Goal: Task Accomplishment & Management: Complete application form

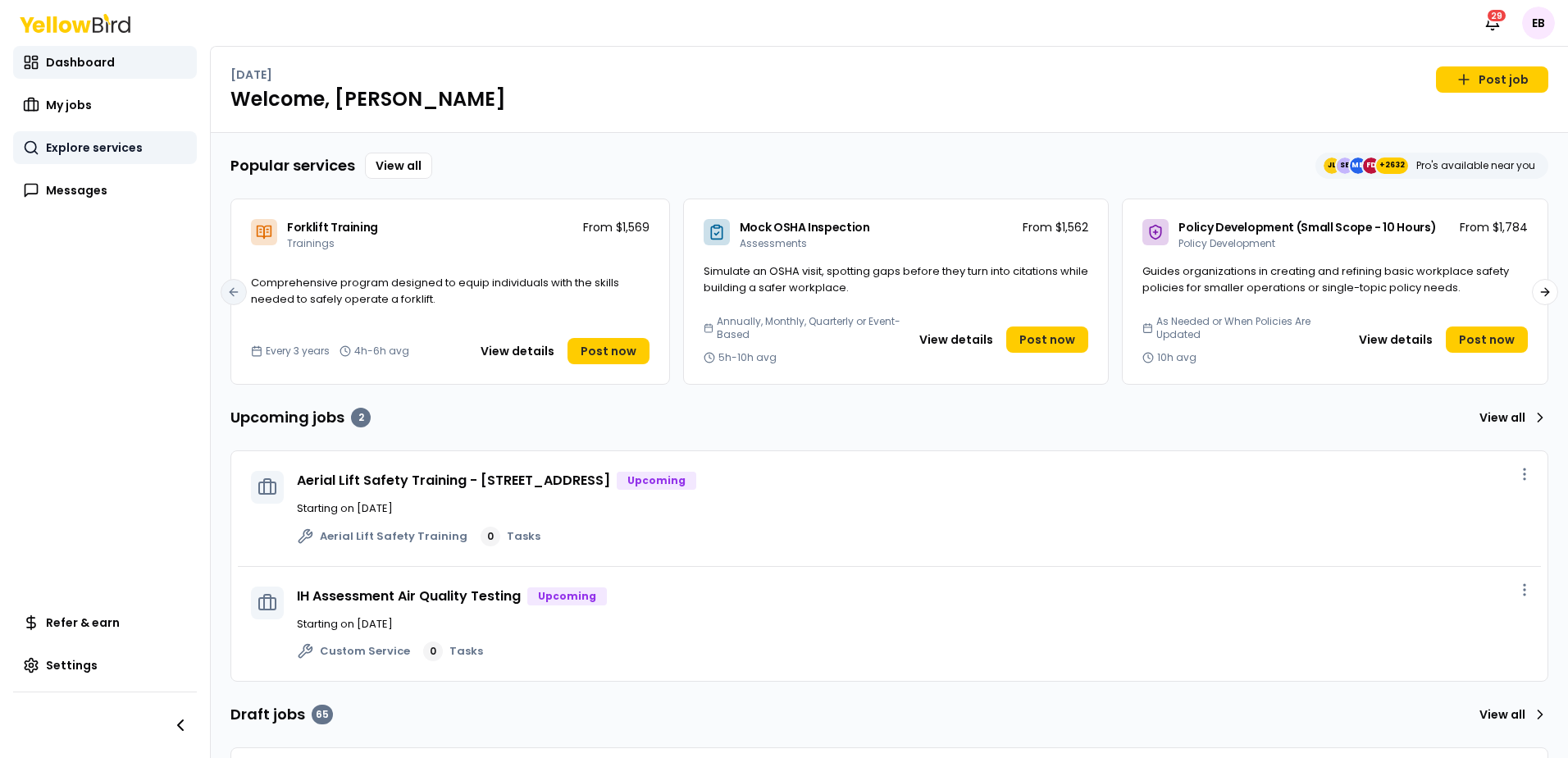
click at [91, 157] on link "Explore services" at bounding box center [106, 147] width 184 height 32
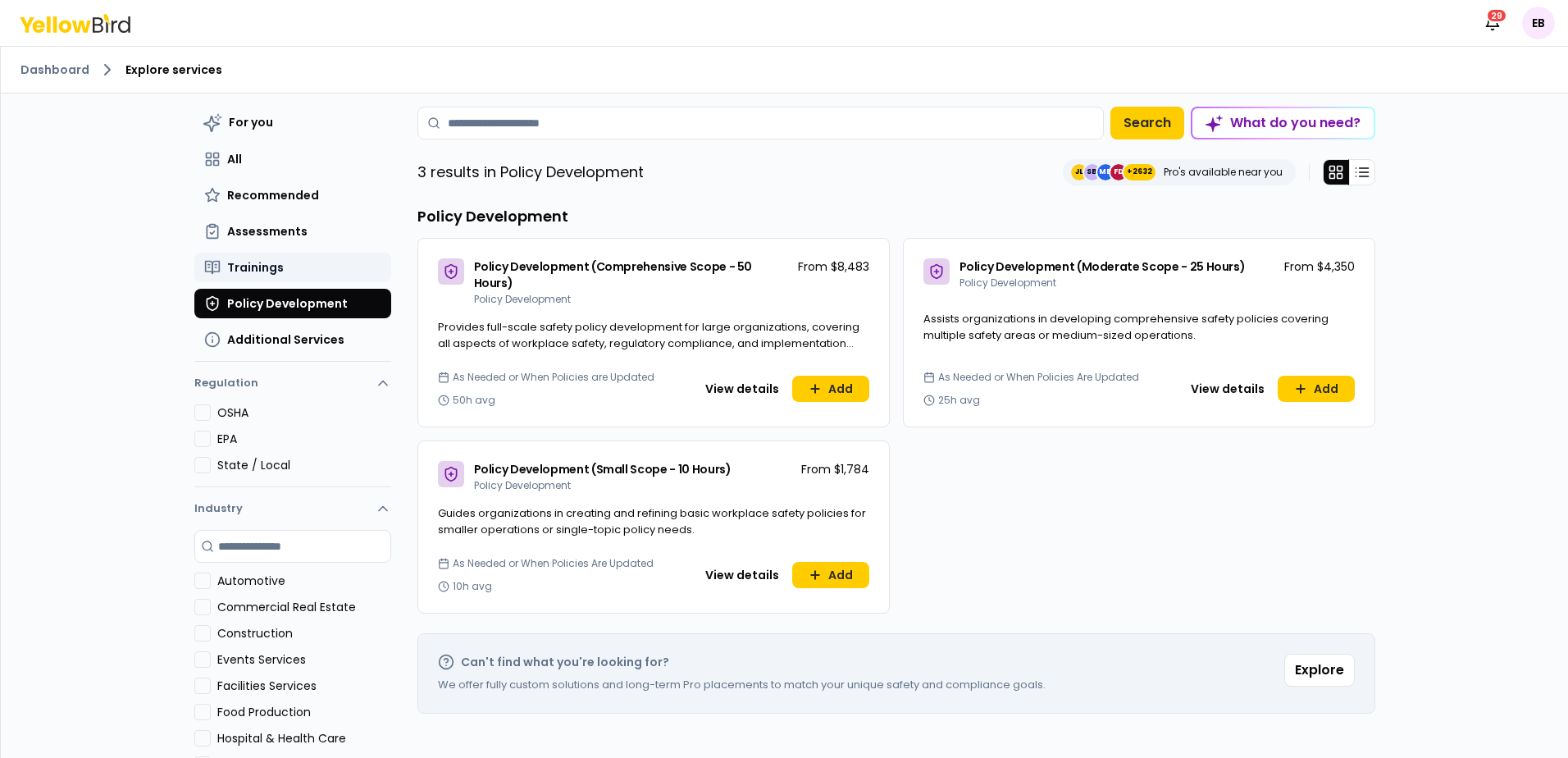
click at [265, 281] on button "Trainings" at bounding box center [292, 267] width 197 height 30
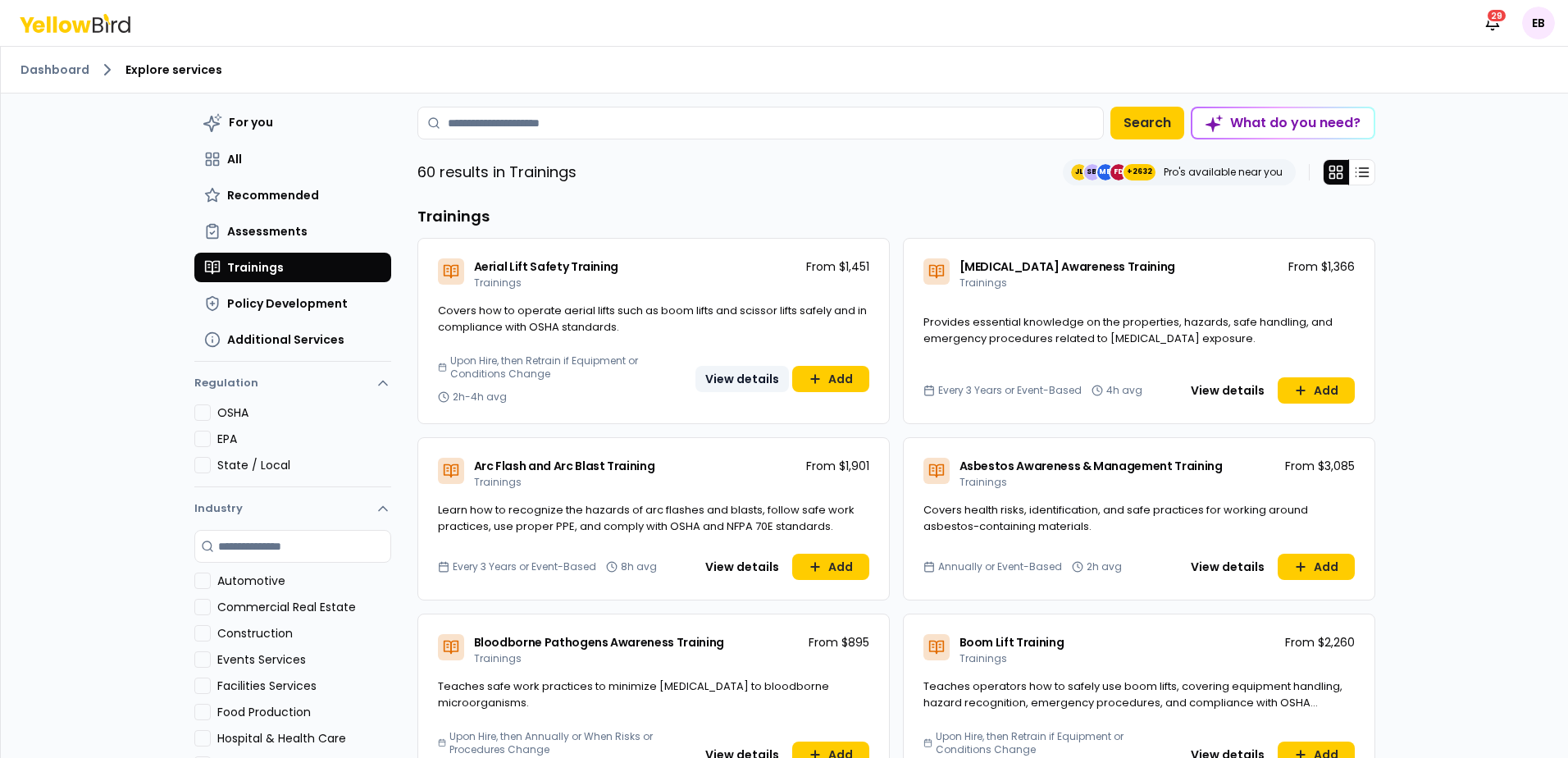
click at [756, 386] on button "View details" at bounding box center [743, 378] width 94 height 26
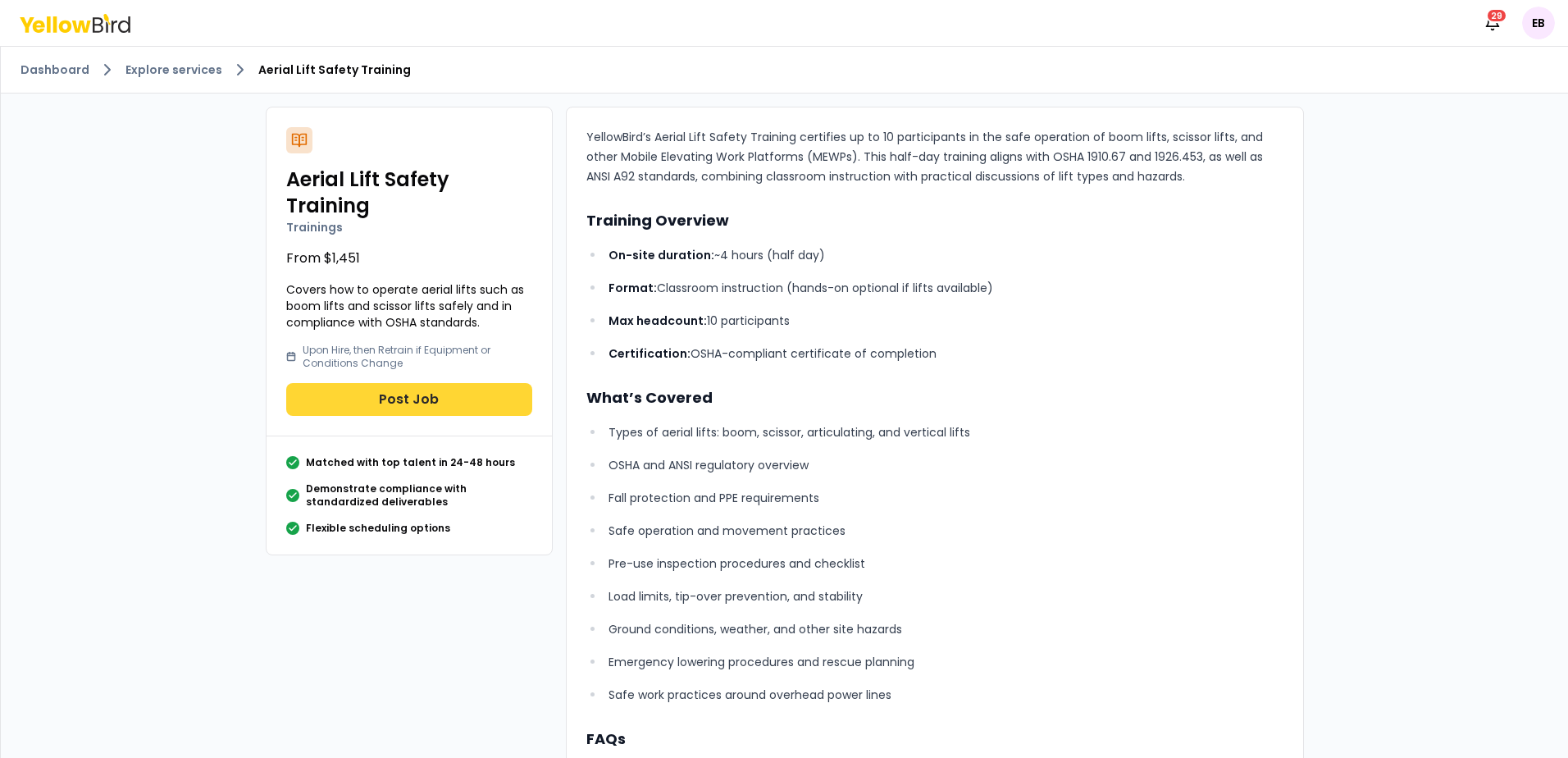
click at [411, 394] on button "Post Job" at bounding box center [409, 399] width 246 height 32
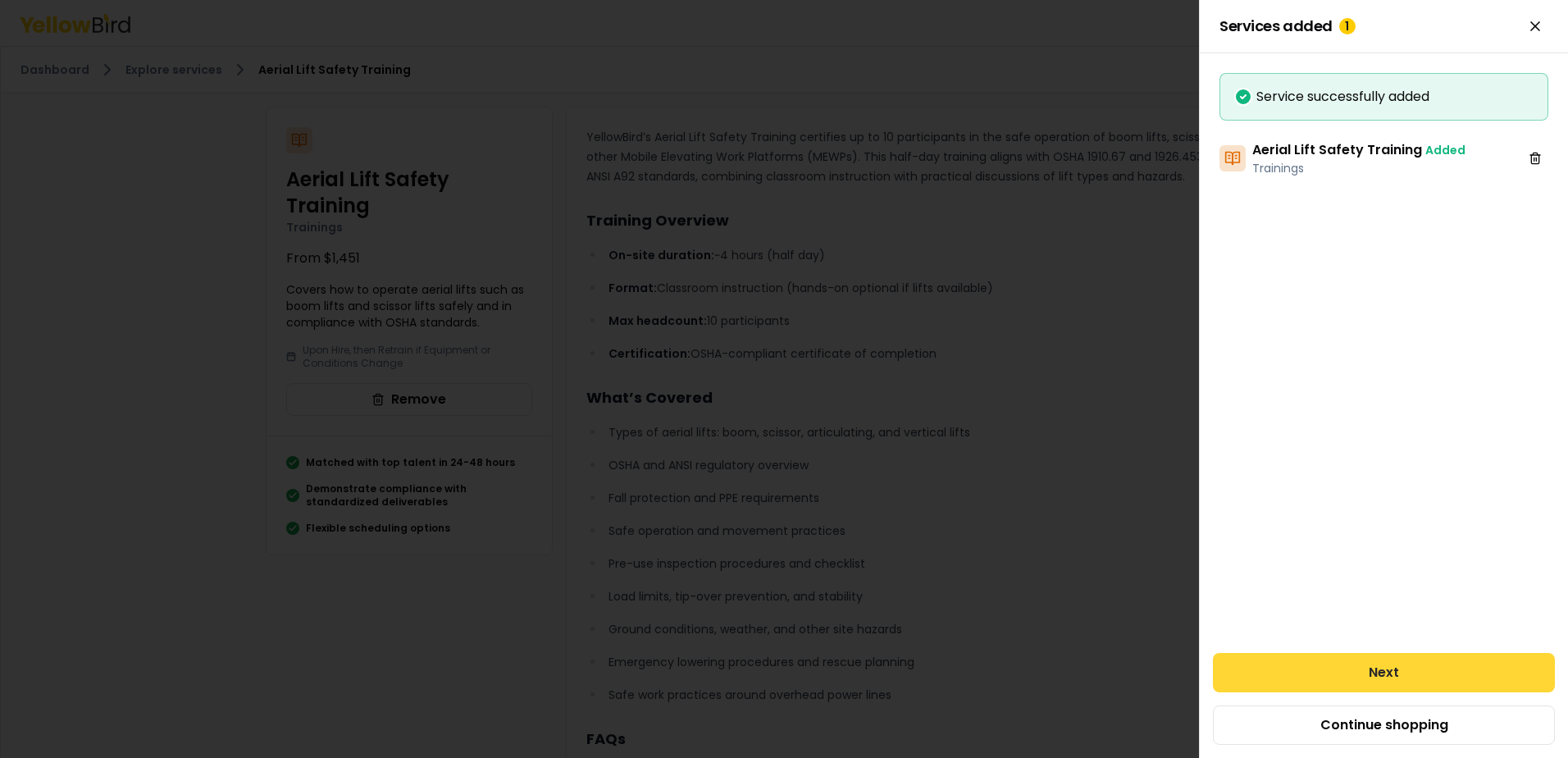
click at [1368, 670] on button "Next" at bounding box center [1384, 672] width 342 height 40
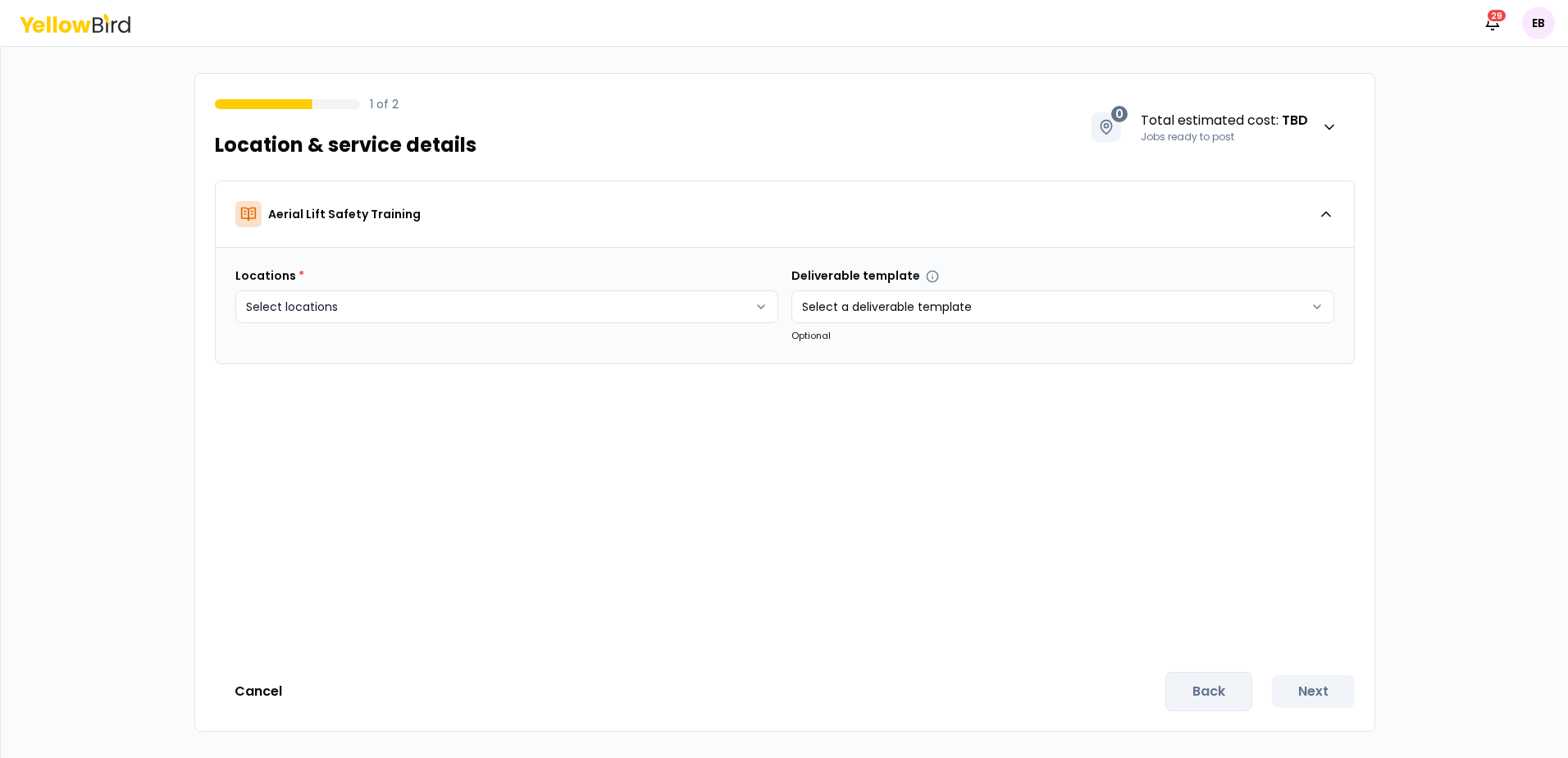
click at [433, 299] on html "Notifications 29 EB 1 of 2 Location & service details 0 Total estimated cost : …" at bounding box center [784, 379] width 1568 height 758
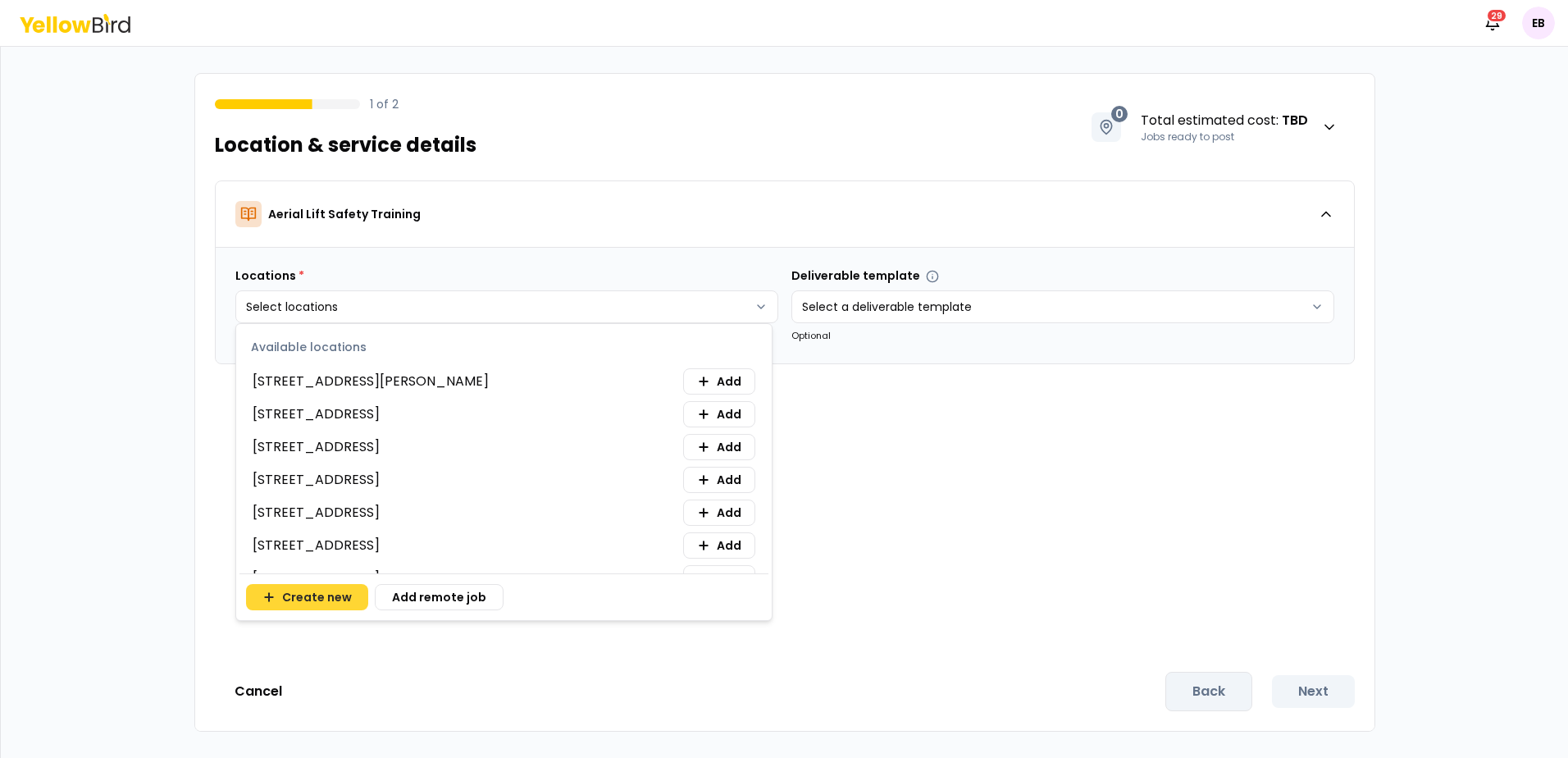
click at [274, 590] on icon "button" at bounding box center [269, 596] width 14 height 14
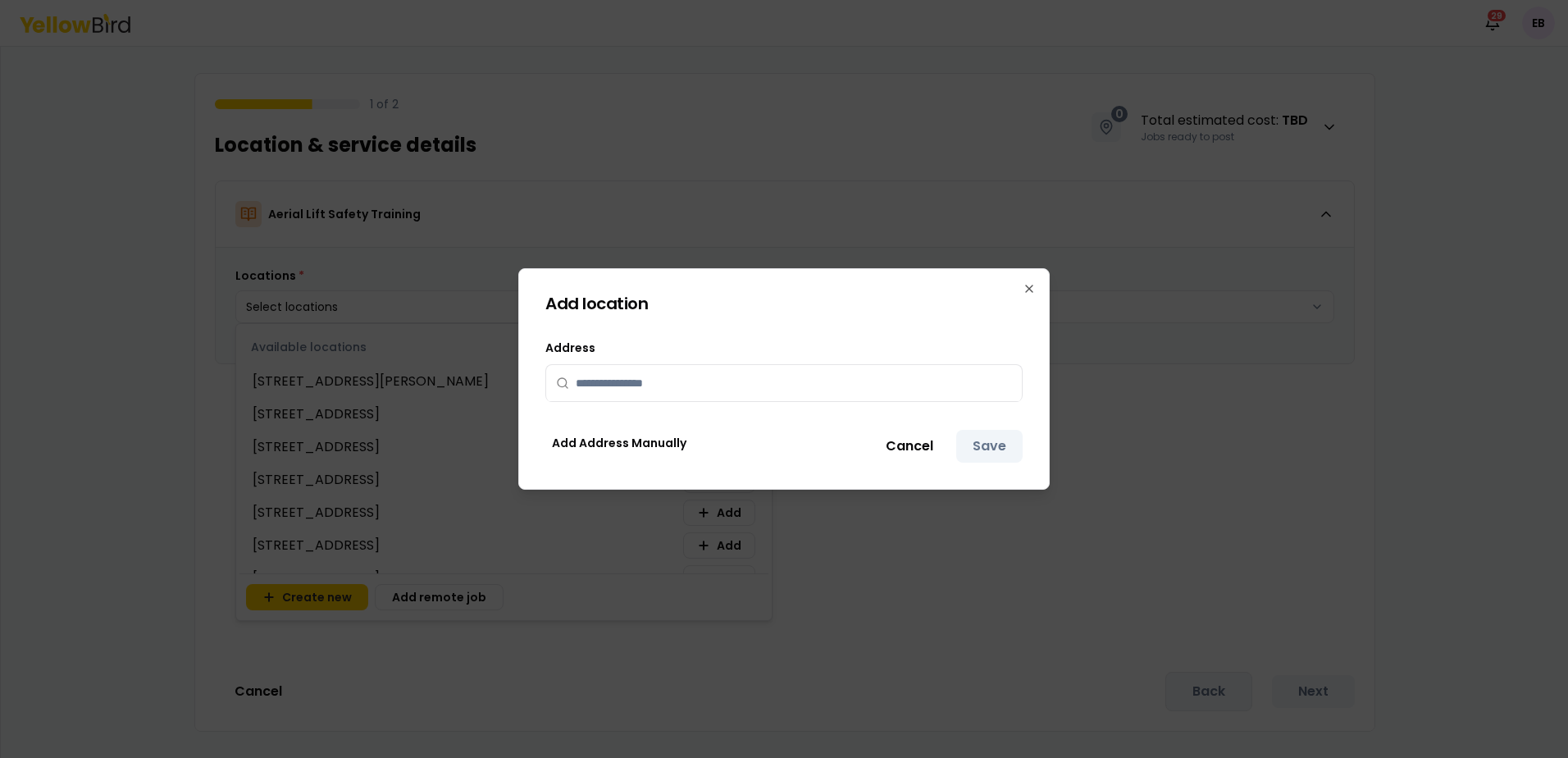
click at [659, 377] on input "text" at bounding box center [793, 383] width 436 height 36
paste input "**********"
click at [661, 426] on span "[STREET_ADDRESS][PERSON_NAME]" at bounding box center [673, 418] width 196 height 16
type input "**********"
click at [1001, 450] on button "Save" at bounding box center [990, 446] width 67 height 32
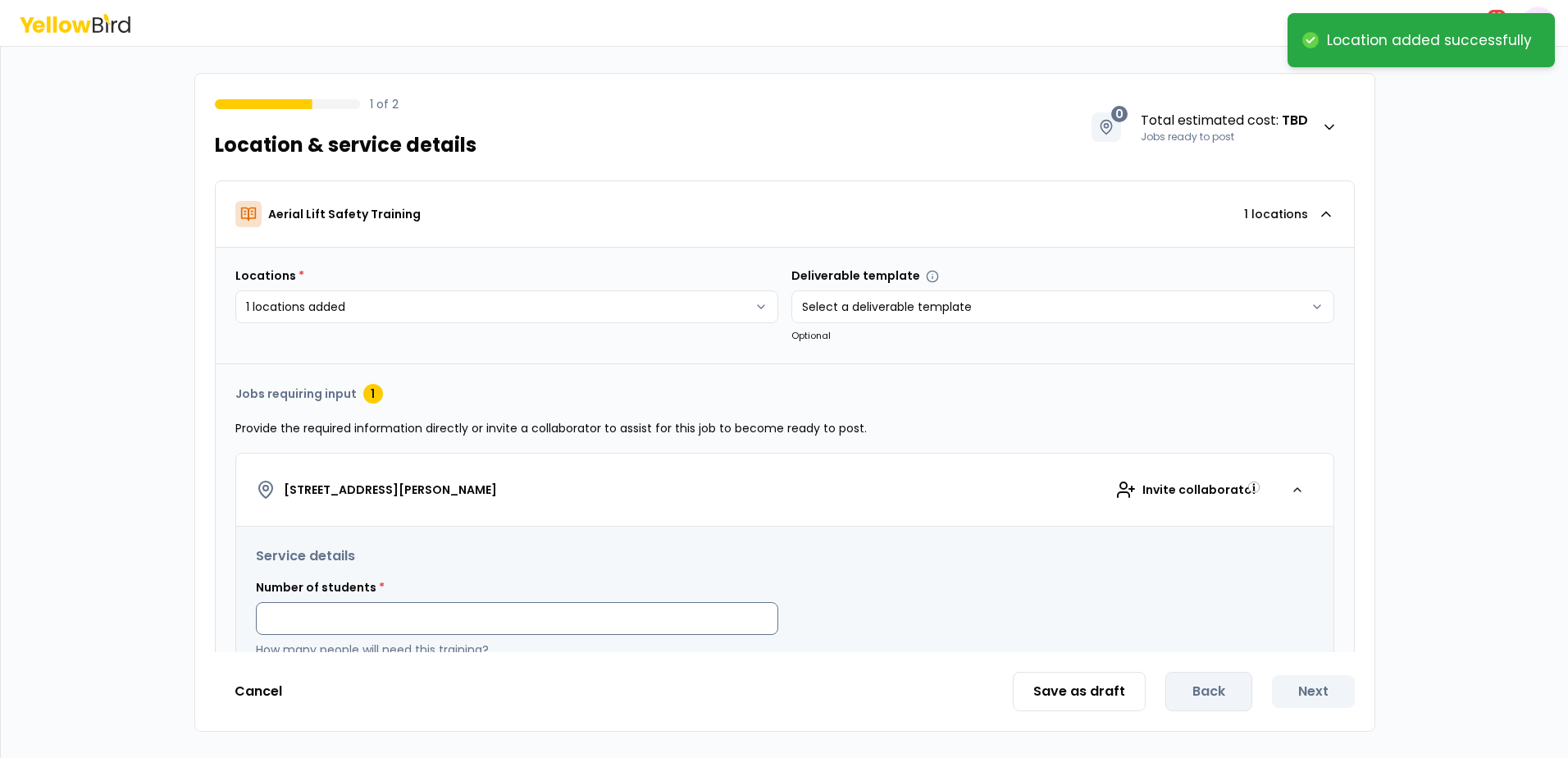
click at [574, 606] on input at bounding box center [517, 618] width 523 height 32
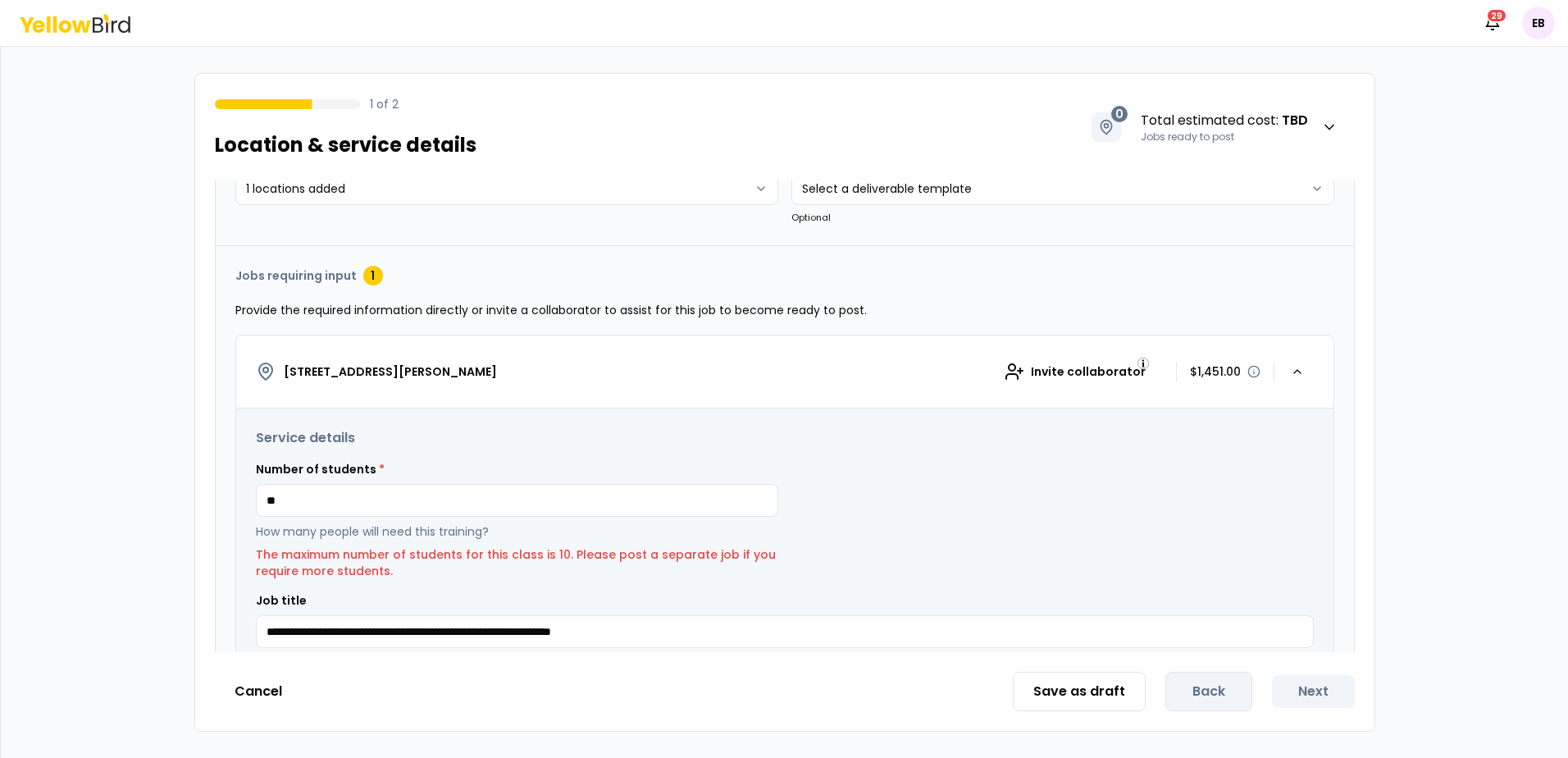
scroll to position [124, 0]
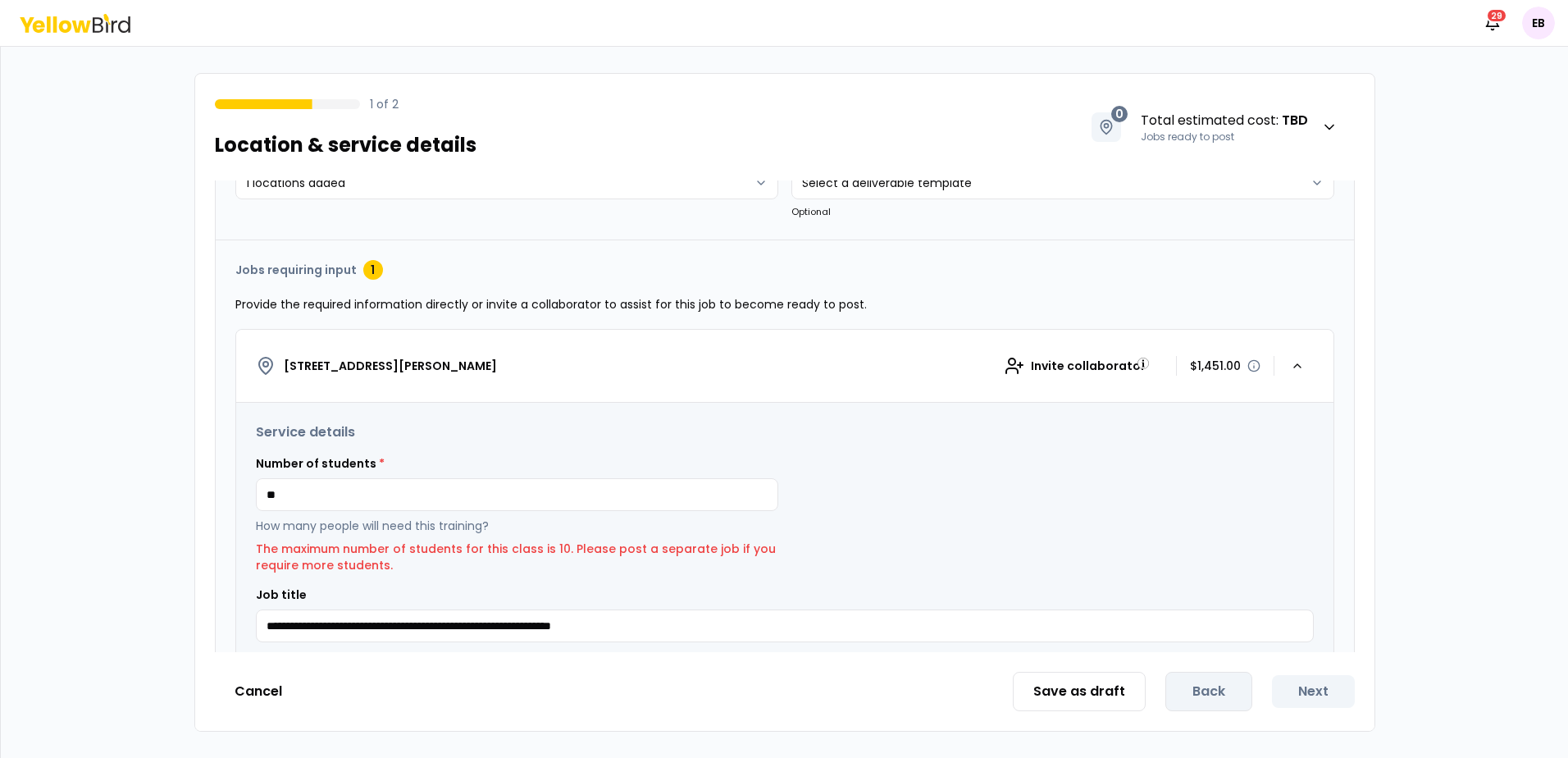
drag, startPoint x: 436, startPoint y: 506, endPoint x: -130, endPoint y: 513, distance: 566.0
click at [0, 513] on html "**********" at bounding box center [784, 379] width 1568 height 758
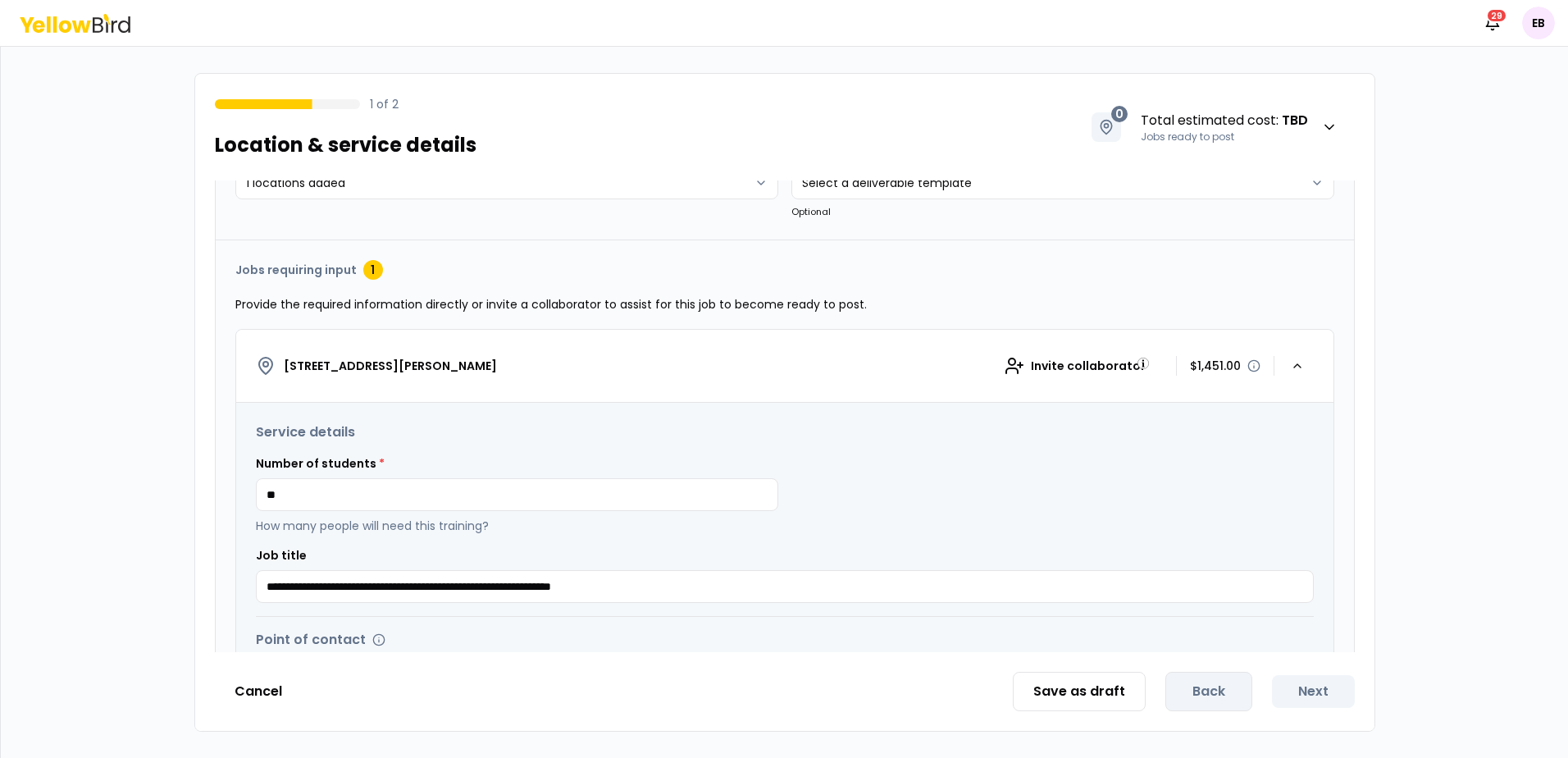
type input "**"
click at [111, 309] on div "**********" at bounding box center [784, 402] width 1568 height 711
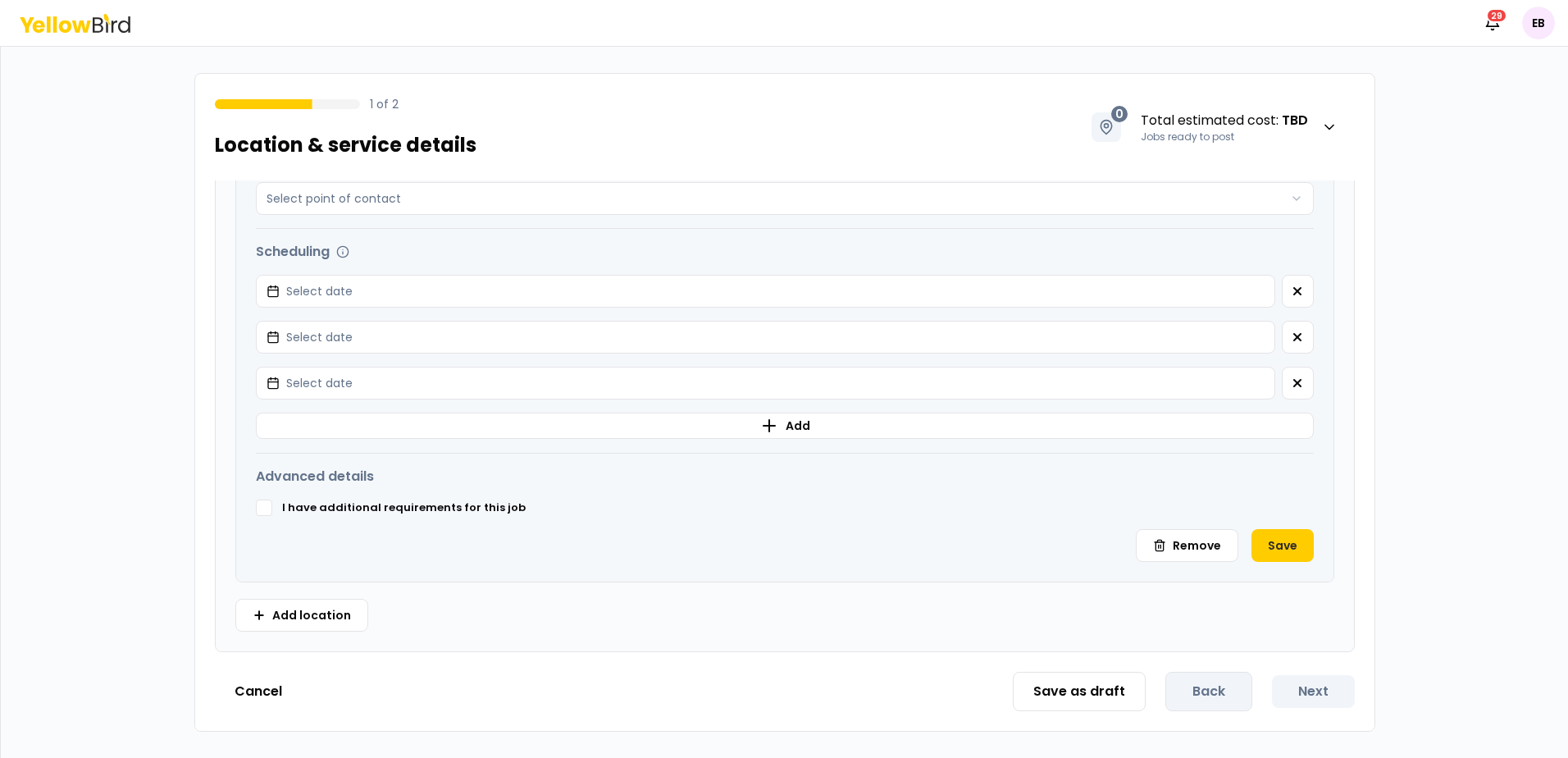
scroll to position [0, 0]
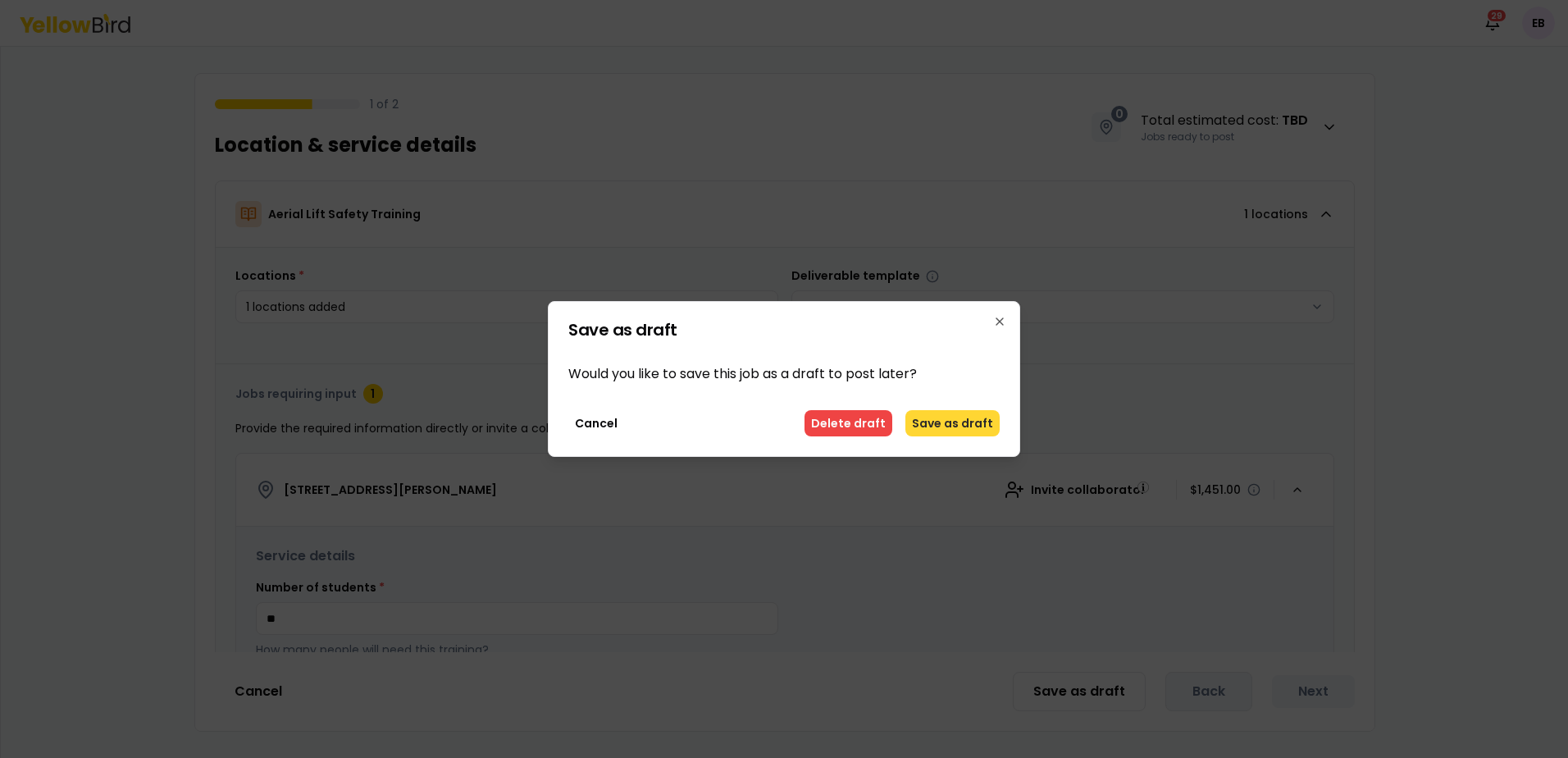
click at [991, 421] on button "Save as draft" at bounding box center [952, 422] width 95 height 26
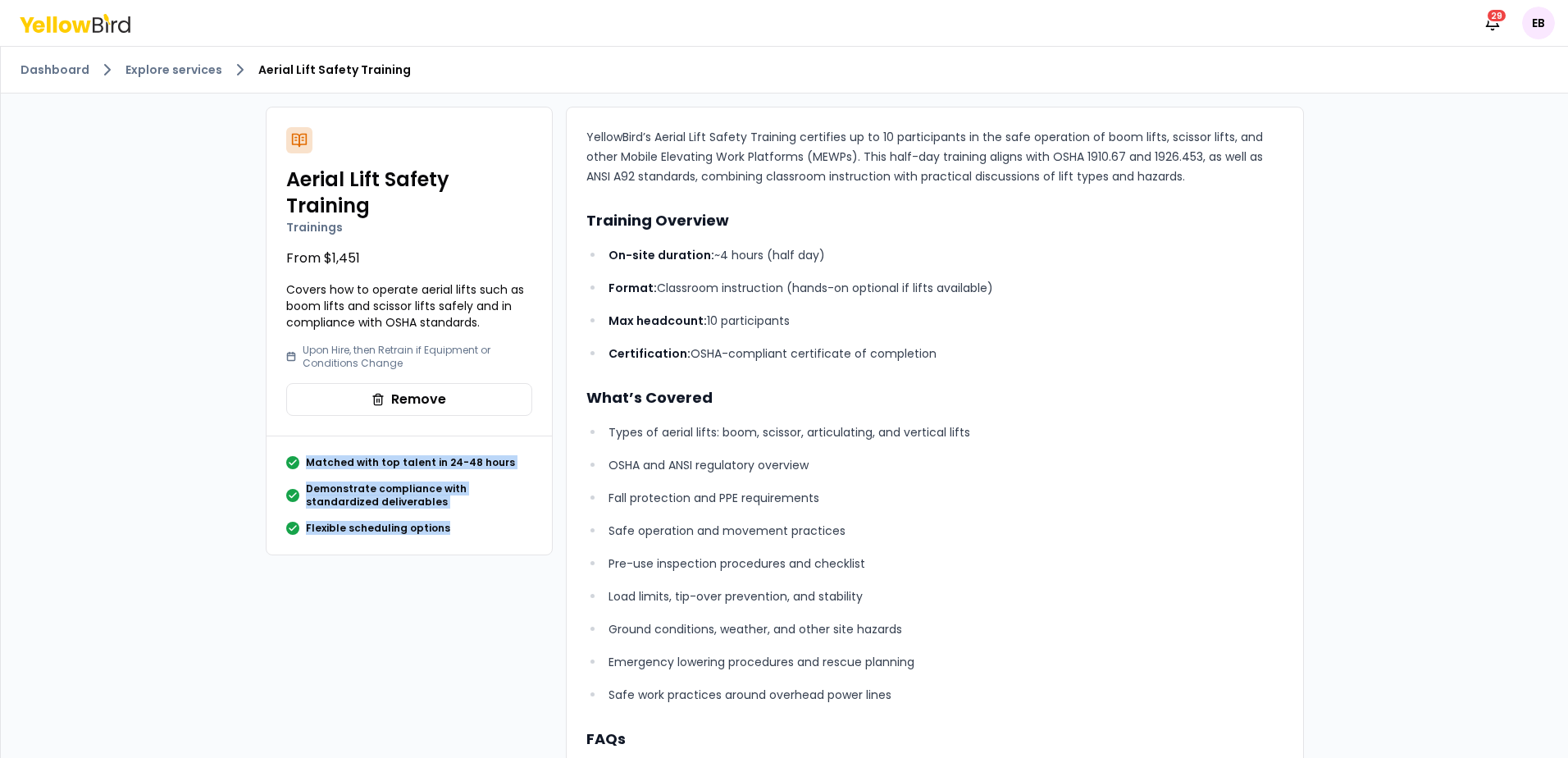
drag, startPoint x: 480, startPoint y: 543, endPoint x: 175, endPoint y: 457, distance: 316.9
click at [175, 457] on div "Dashboard Explore services Aerial Lift Safety Training Aerial Lift Safety Train…" at bounding box center [784, 642] width 1568 height 1190
copy div "Matched with top talent in 24-48 hours Demonstrate compliance with standardized…"
click at [1046, 498] on p "Fall protection and PPE requirements" at bounding box center [945, 498] width 674 height 20
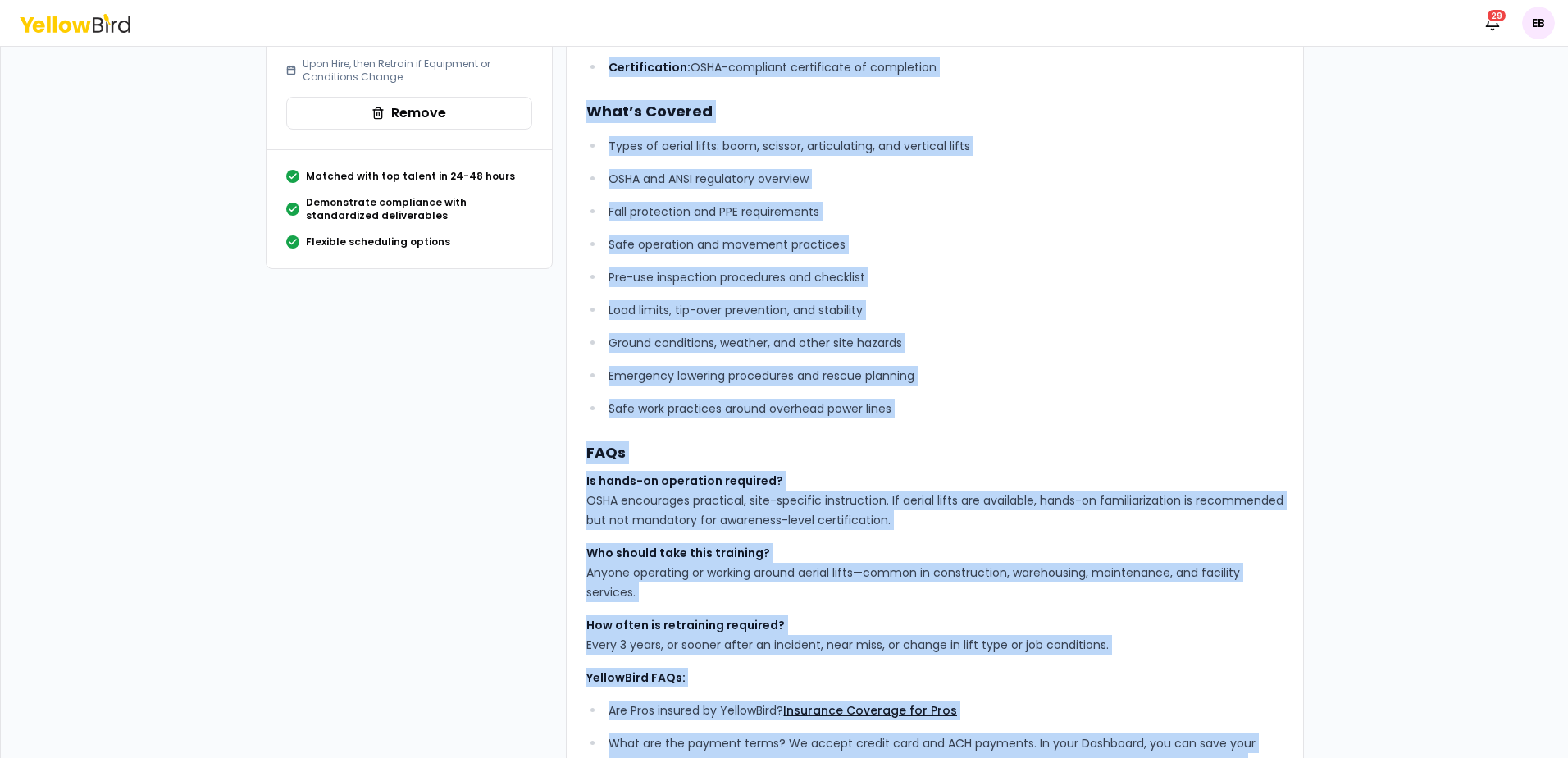
scroll to position [479, 0]
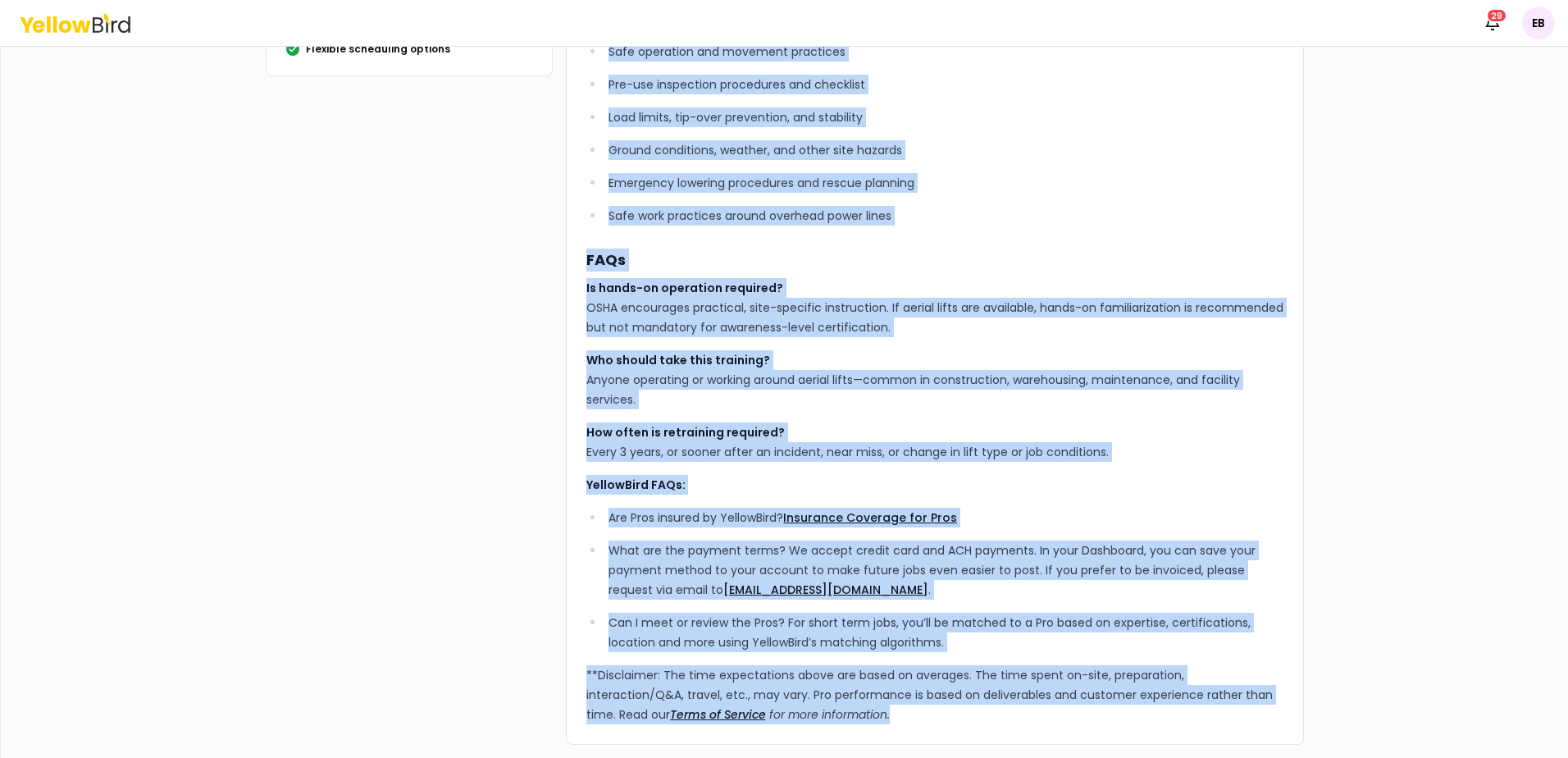
drag, startPoint x: 570, startPoint y: 130, endPoint x: 1357, endPoint y: 443, distance: 847.0
click at [1357, 443] on div "Dashboard Explore services Aerial Lift Safety Training Aerial Lift Safety Train…" at bounding box center [784, 162] width 1568 height 1190
copy div "LoremiPsum’d Sitame Cons Adipis Elitsedd eiusmodte in ut 12 laboreetdolo ma ali…"
click at [1433, 336] on div "Dashboard Explore services Aerial Lift Safety Training Aerial Lift Safety Train…" at bounding box center [784, 162] width 1568 height 1190
